Goal: Task Accomplishment & Management: Manage account settings

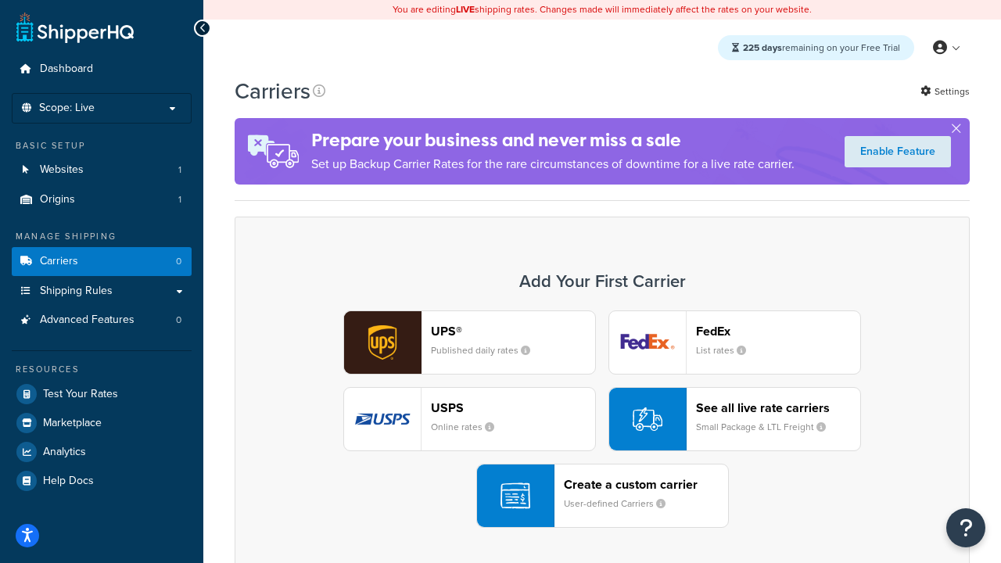
click at [602, 419] on div "UPS® Published daily rates FedEx List rates USPS Online rates See all live rate…" at bounding box center [602, 418] width 702 height 217
click at [778, 331] on header "FedEx" at bounding box center [778, 331] width 164 height 15
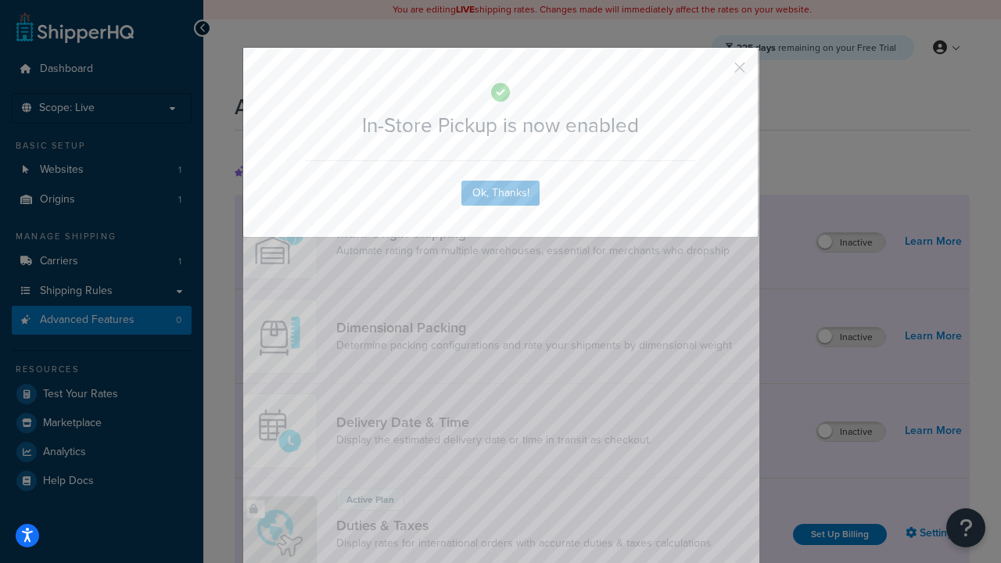
scroll to position [507, 0]
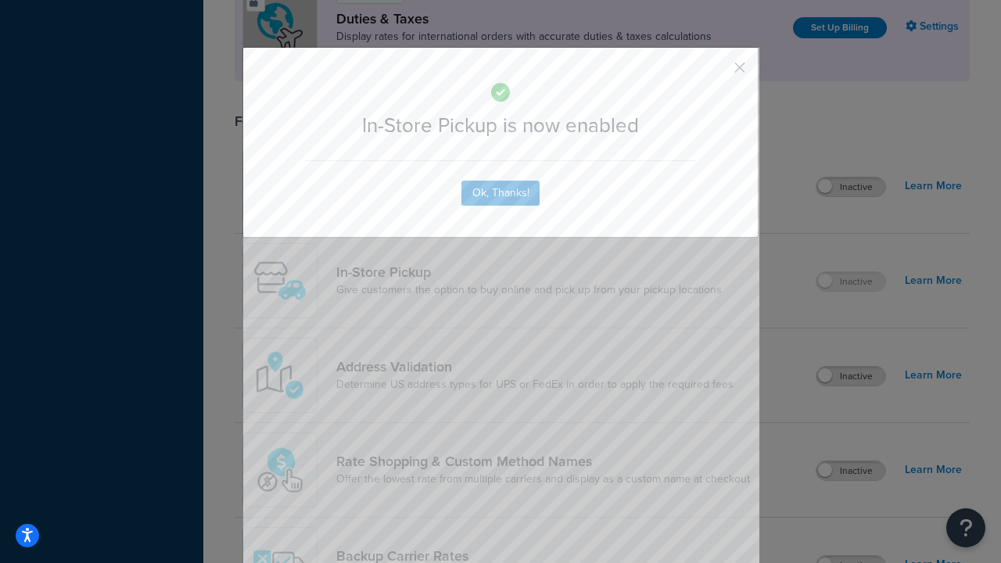
click at [716, 73] on button "button" at bounding box center [717, 73] width 4 height 4
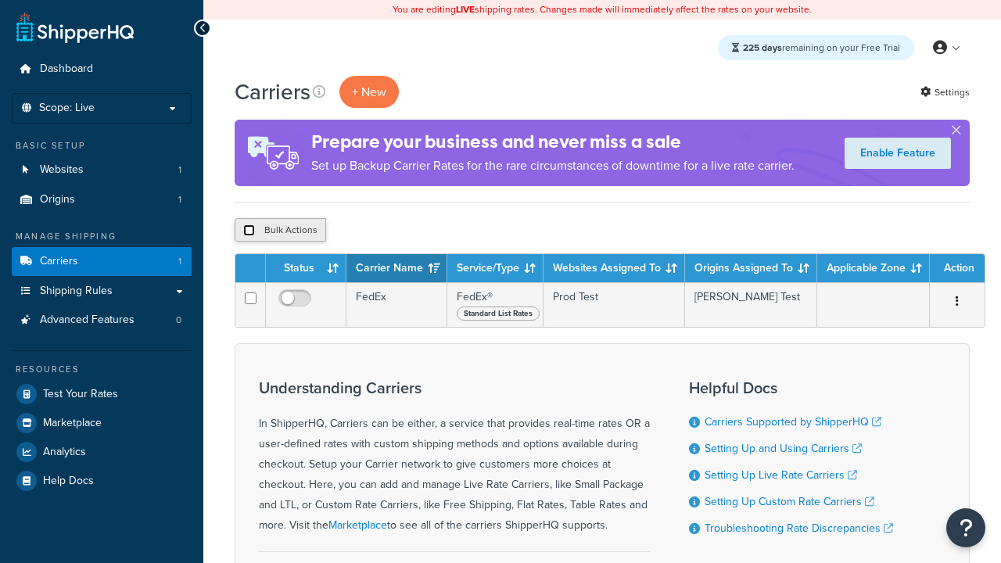
click at [249, 231] on input "checkbox" at bounding box center [249, 230] width 12 height 12
checkbox input "true"
click at [0, 0] on button "Delete" at bounding box center [0, 0] width 0 height 0
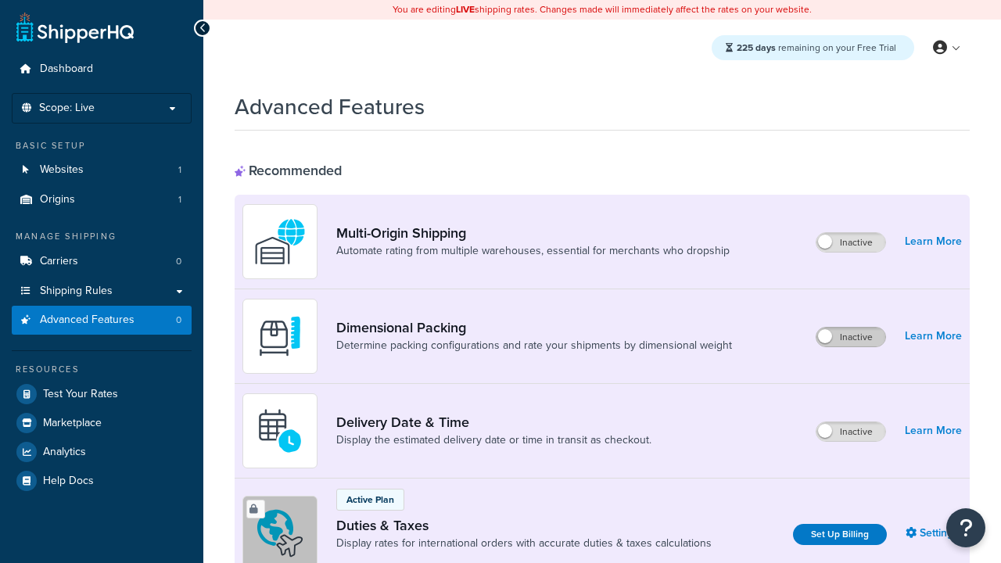
click at [851, 337] on label "Inactive" at bounding box center [850, 337] width 69 height 19
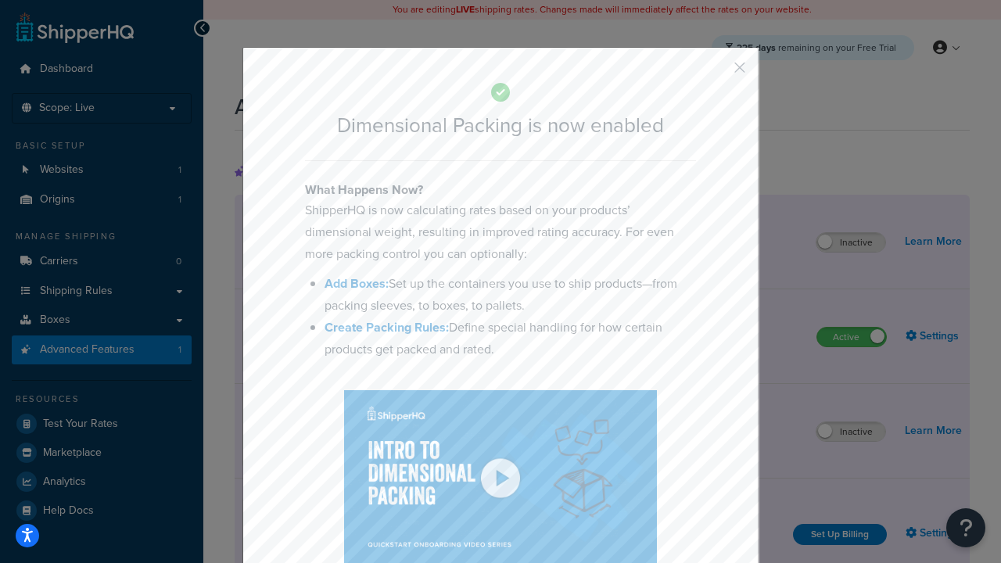
click at [716, 73] on button "button" at bounding box center [717, 73] width 4 height 4
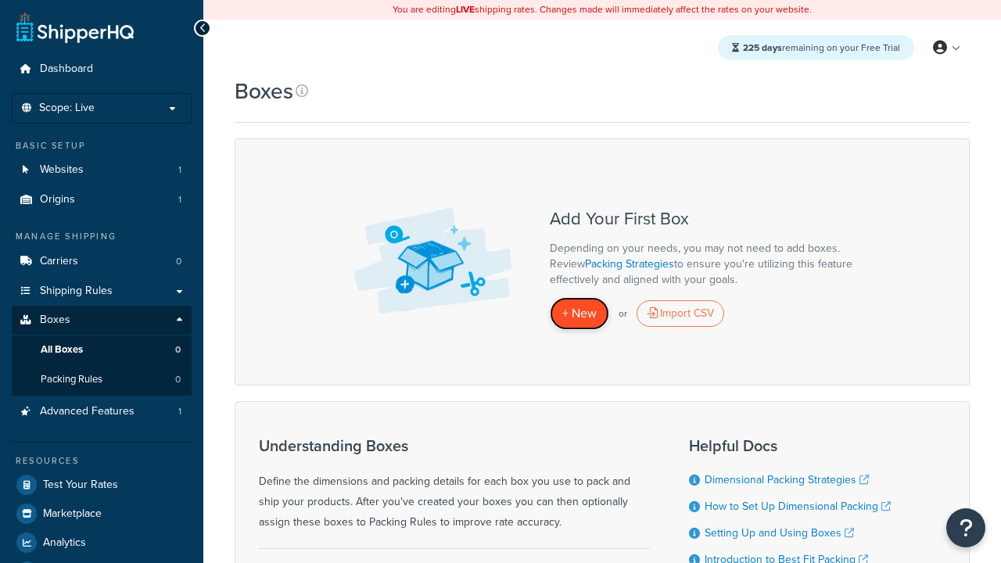
click at [579, 314] on span "+ New" at bounding box center [579, 313] width 34 height 18
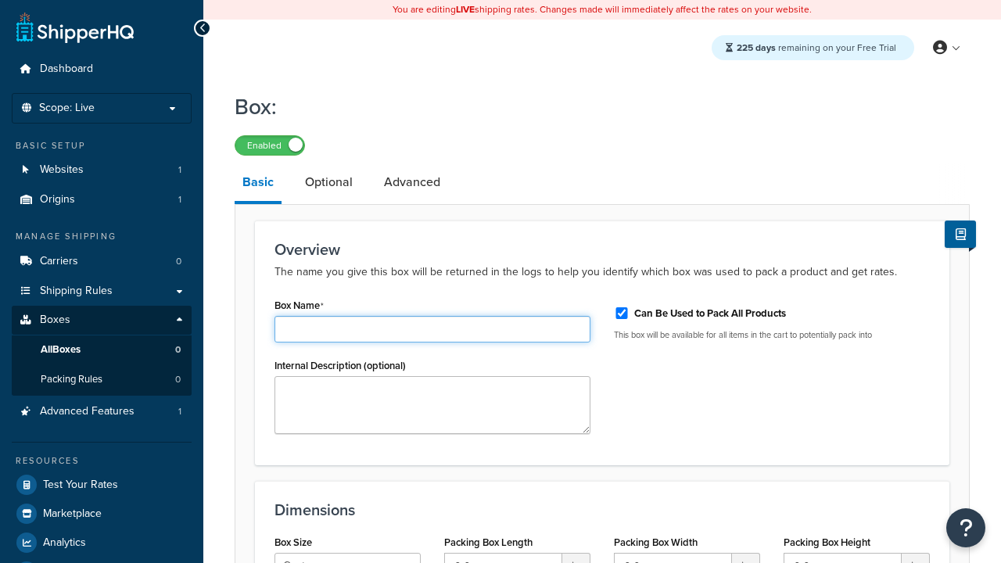
type input "Box1"
select select "usps_small"
type input "8.5"
type input "5"
type input "1.5"
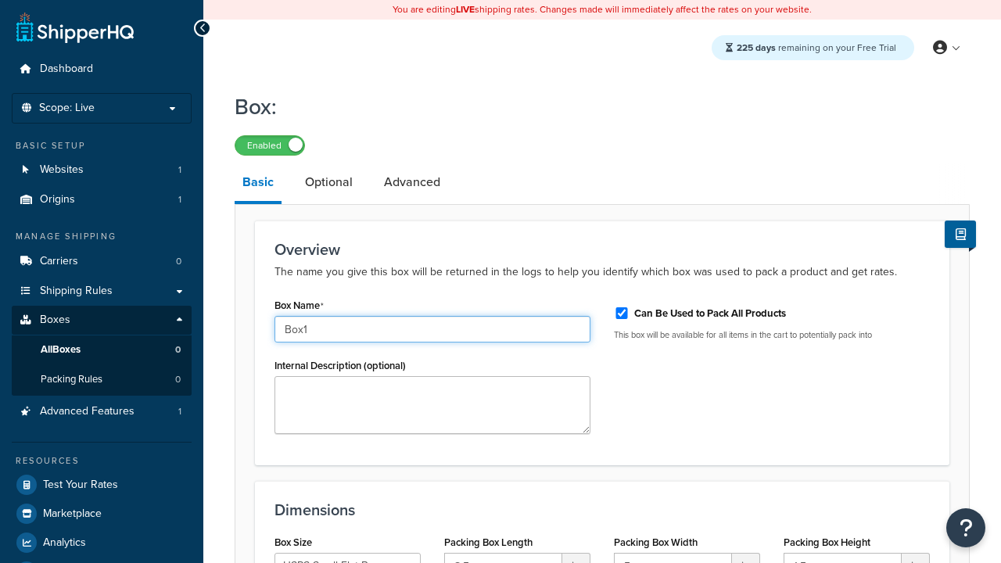
type input "Box1"
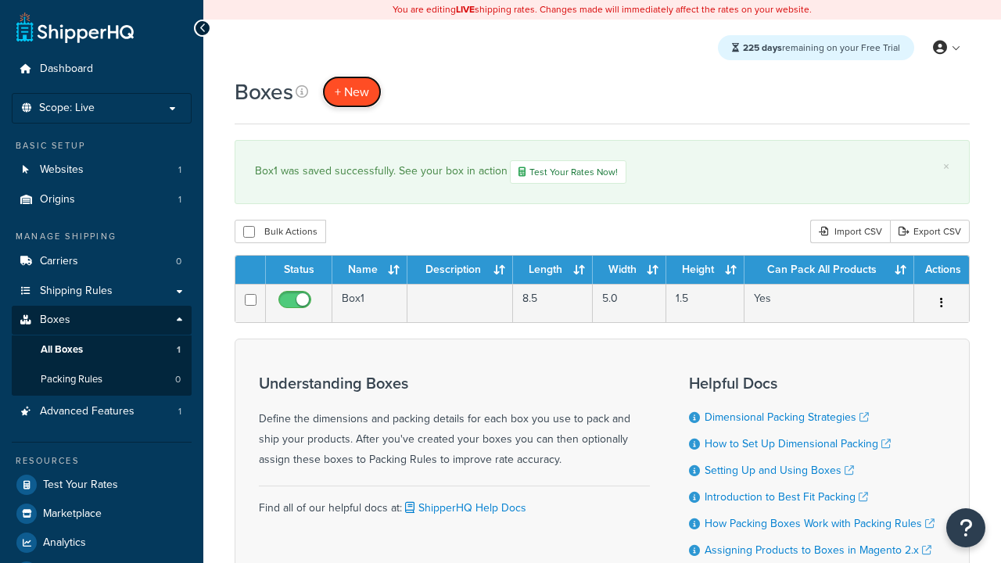
click at [352, 91] on span "+ New" at bounding box center [352, 92] width 34 height 18
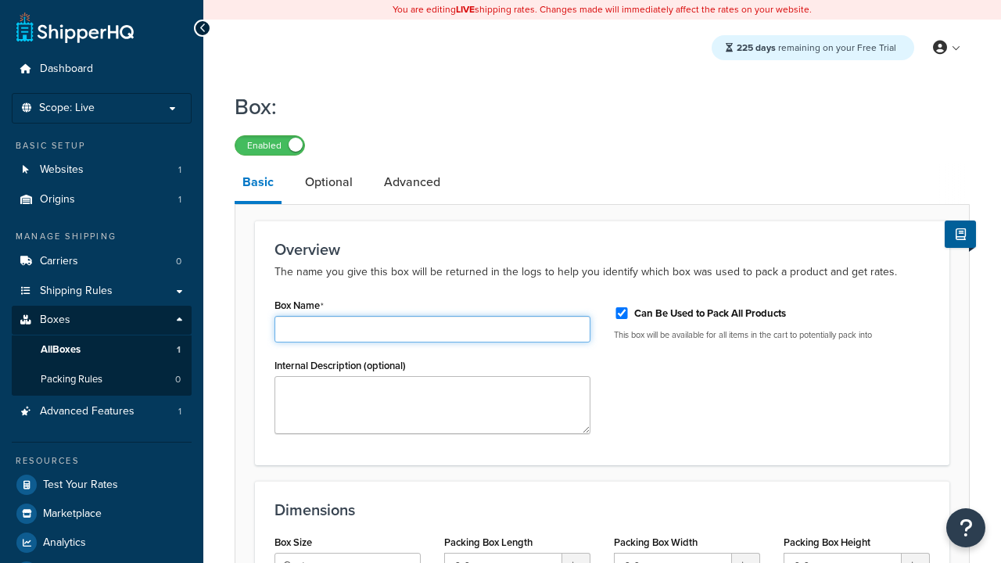
type input "Box2"
select select "usps_small"
type input "8.5"
type input "5"
type input "1.5"
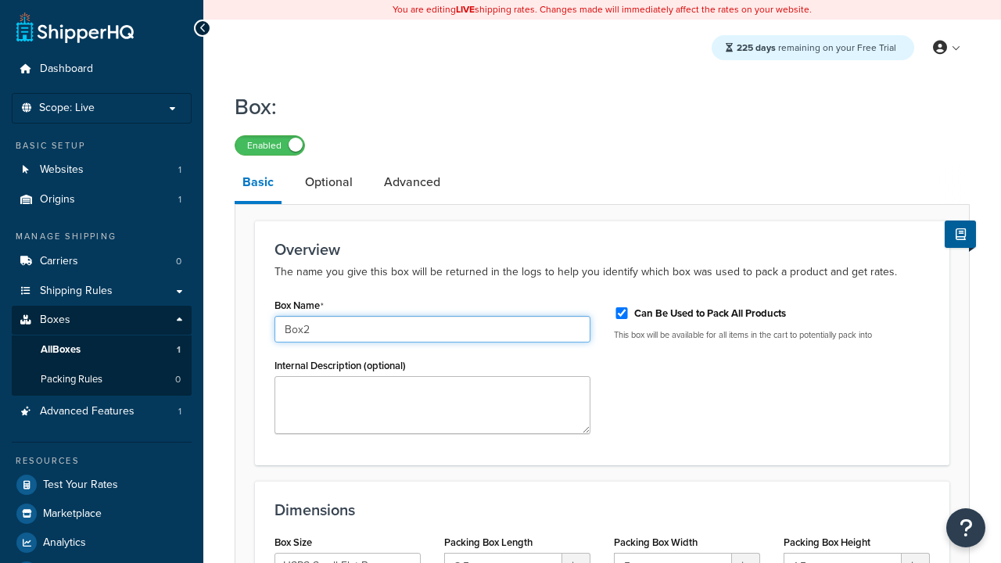
type input "Box2"
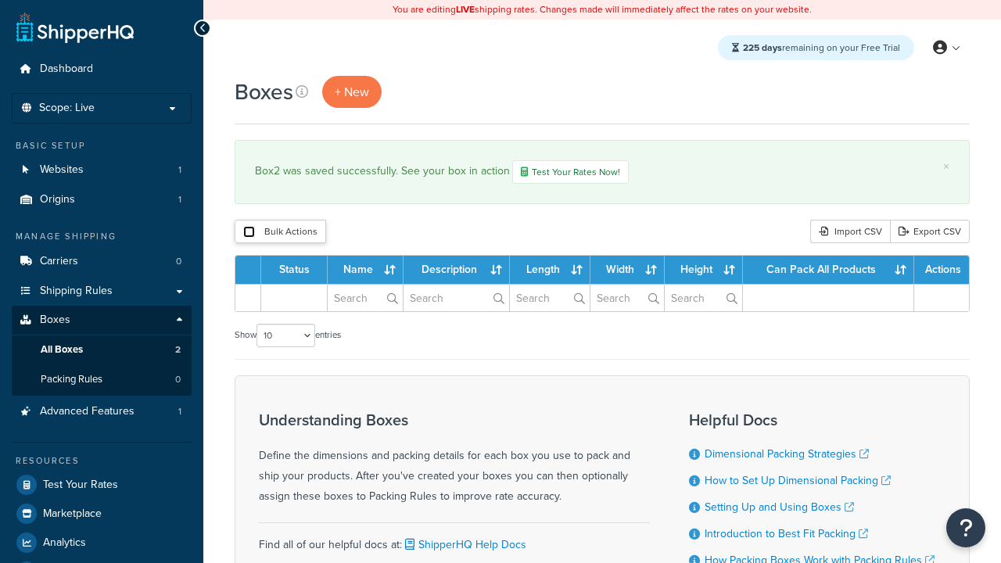
click at [249, 233] on input "checkbox" at bounding box center [249, 232] width 12 height 12
checkbox input "true"
click at [0, 0] on button "Duplicate" at bounding box center [0, 0] width 0 height 0
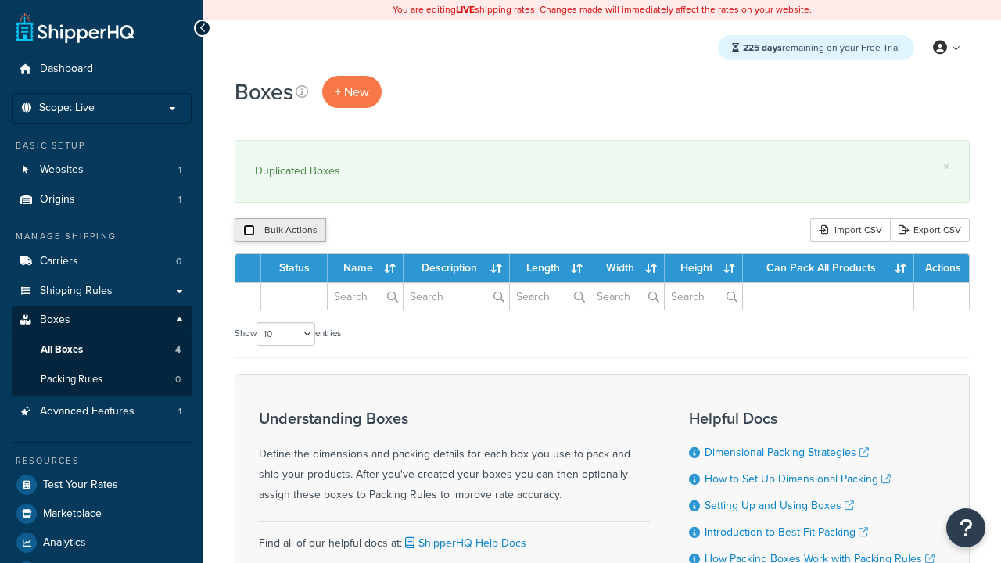
click at [249, 231] on input "checkbox" at bounding box center [249, 230] width 12 height 12
checkbox input "true"
